Goal: Check status: Check status

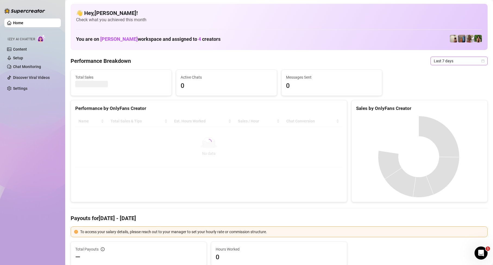
click at [450, 62] on span "Last 7 days" at bounding box center [459, 61] width 51 height 8
click at [441, 106] on div "Custom date" at bounding box center [454, 106] width 48 height 6
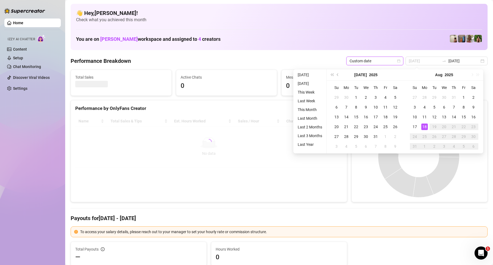
type input "[DATE]"
click at [422, 128] on div "18" at bounding box center [424, 126] width 7 height 7
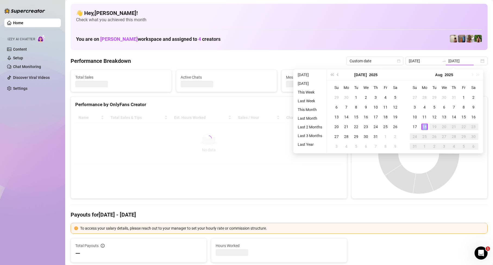
type input "[DATE]"
